Goal: Task Accomplishment & Management: Manage account settings

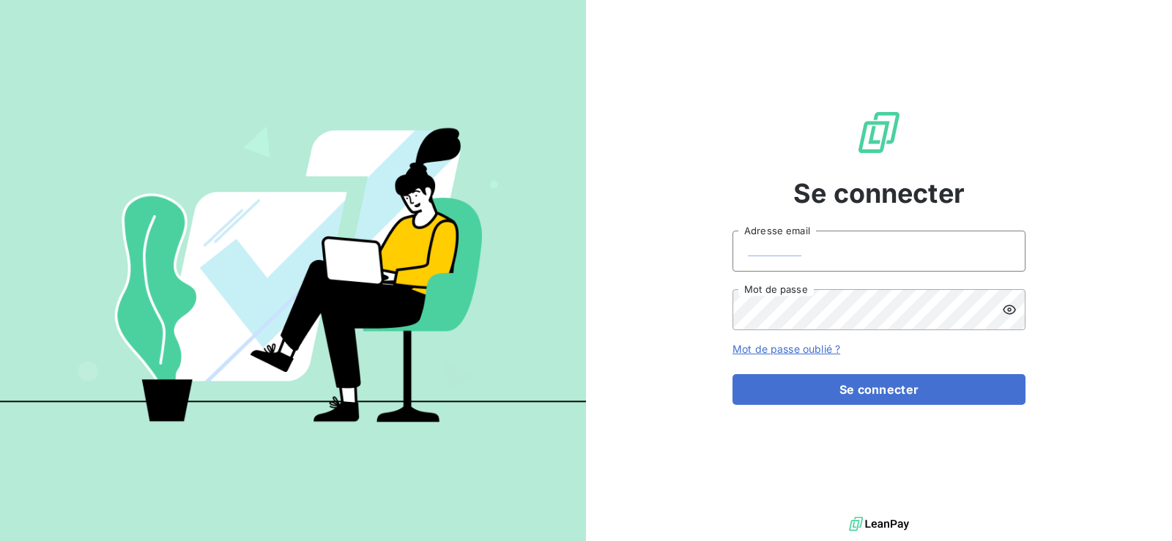
type input "[EMAIL_ADDRESS][DOMAIN_NAME]"
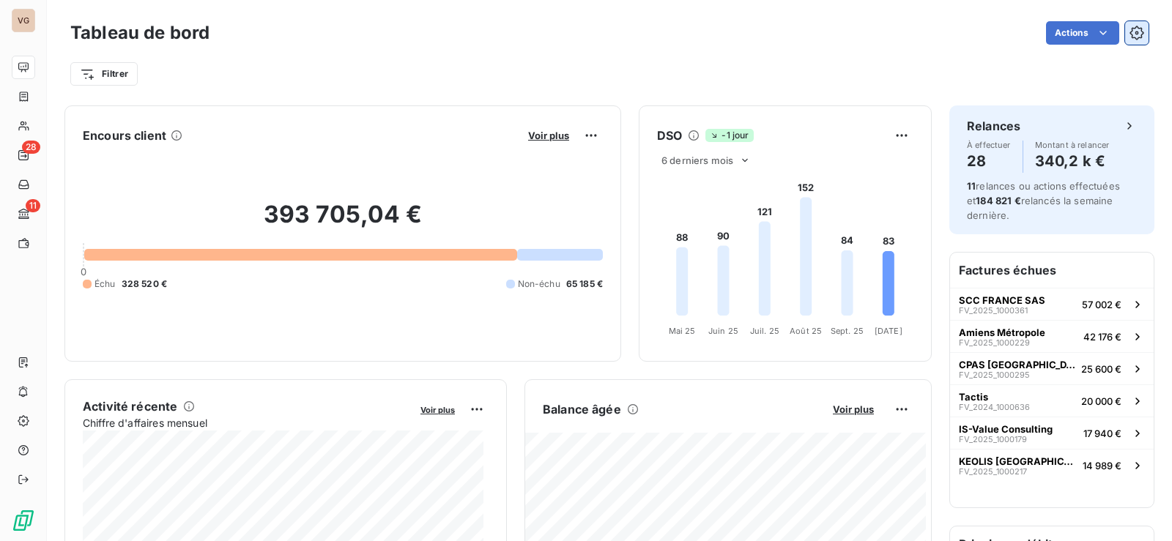
click at [1130, 27] on icon "button" at bounding box center [1137, 33] width 14 height 14
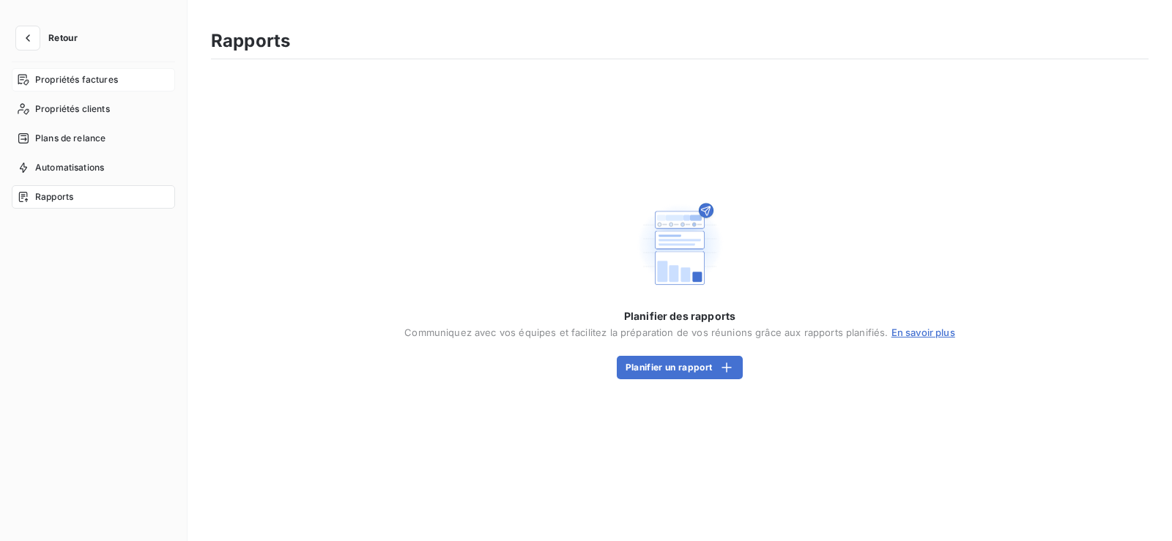
click at [64, 74] on span "Propriétés factures" at bounding box center [76, 79] width 83 height 13
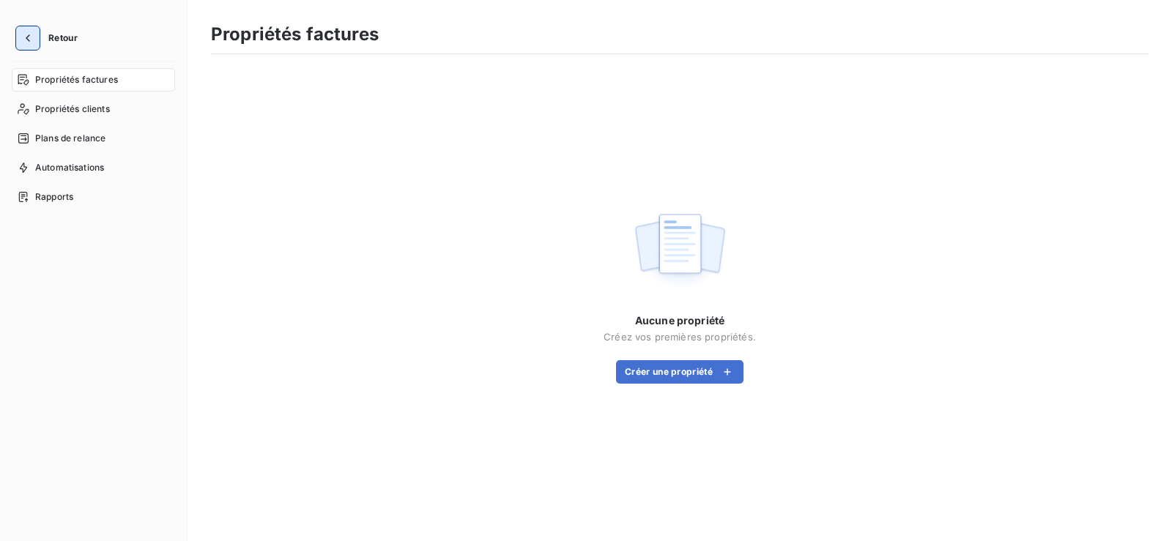
click at [25, 33] on icon "button" at bounding box center [28, 38] width 15 height 15
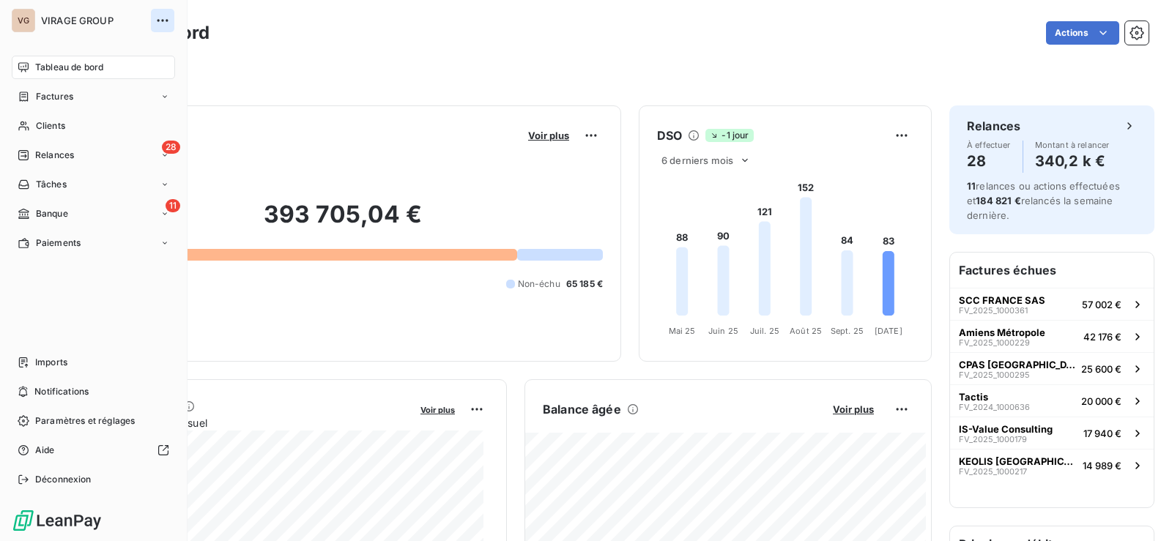
click at [155, 17] on icon "button" at bounding box center [162, 20] width 15 height 15
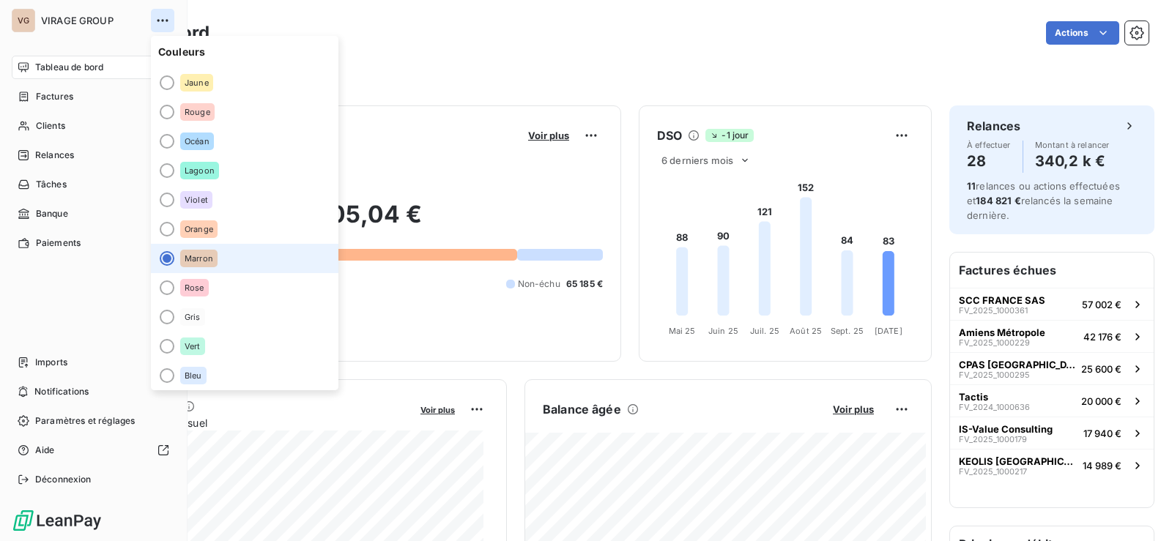
click at [156, 18] on icon "button" at bounding box center [162, 20] width 15 height 15
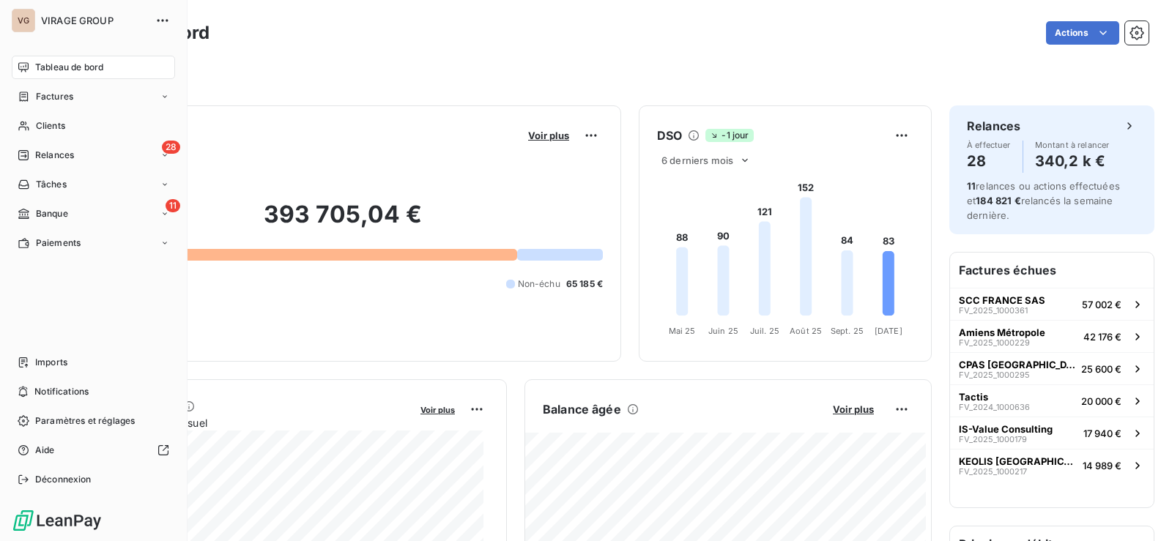
click at [51, 13] on div "VIRAGE GROUP" at bounding box center [107, 20] width 133 height 23
click at [21, 18] on div "VG" at bounding box center [23, 20] width 23 height 23
click at [82, 422] on span "Paramètres et réglages" at bounding box center [85, 421] width 100 height 13
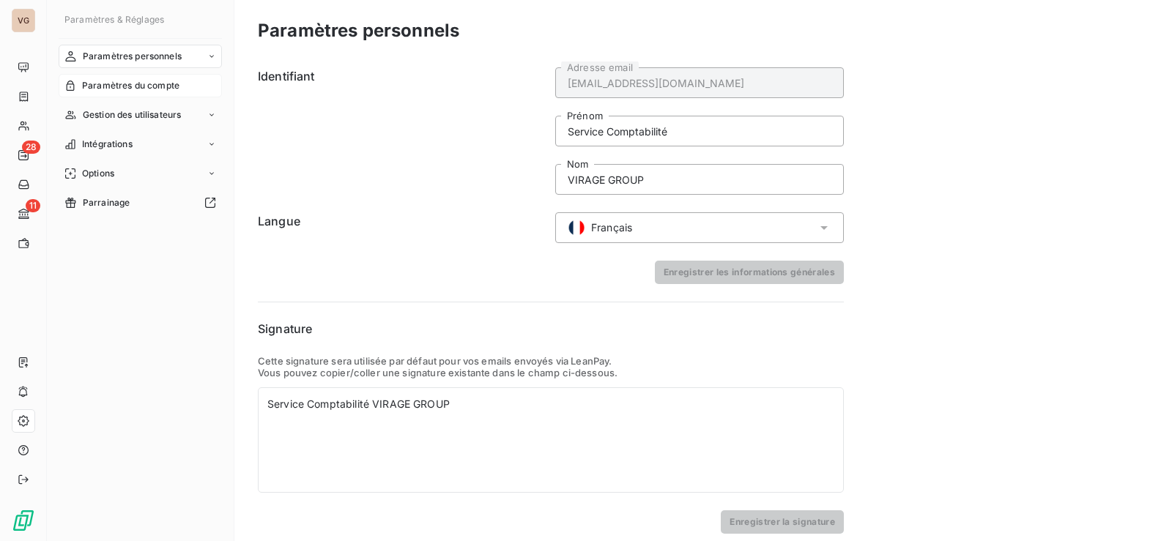
click at [158, 86] on span "Paramètres du compte" at bounding box center [130, 85] width 97 height 13
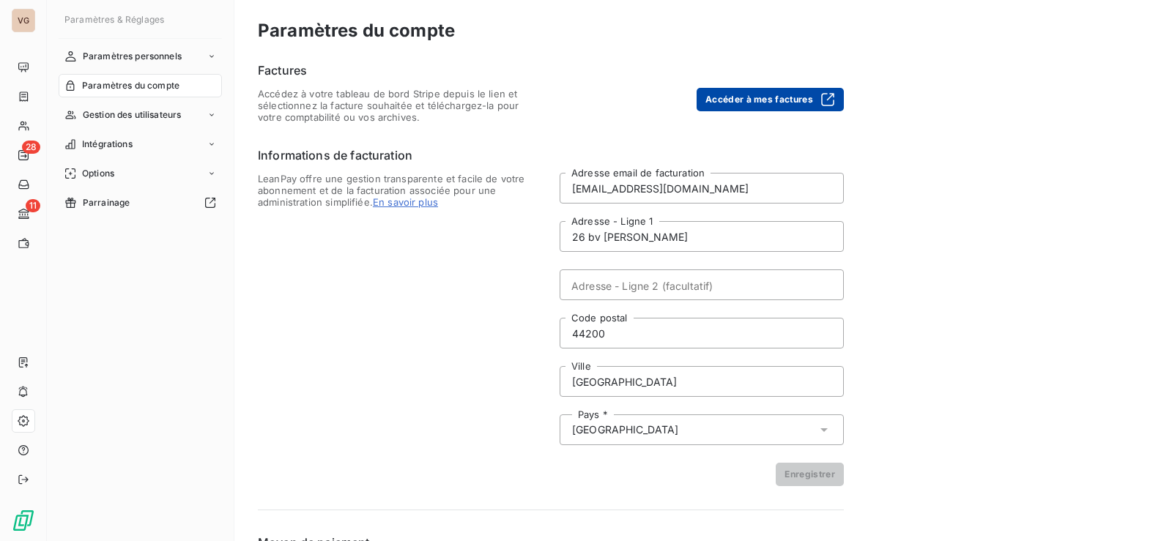
click at [763, 95] on button "Accéder à mes factures" at bounding box center [770, 99] width 147 height 23
